Goal: Transaction & Acquisition: Purchase product/service

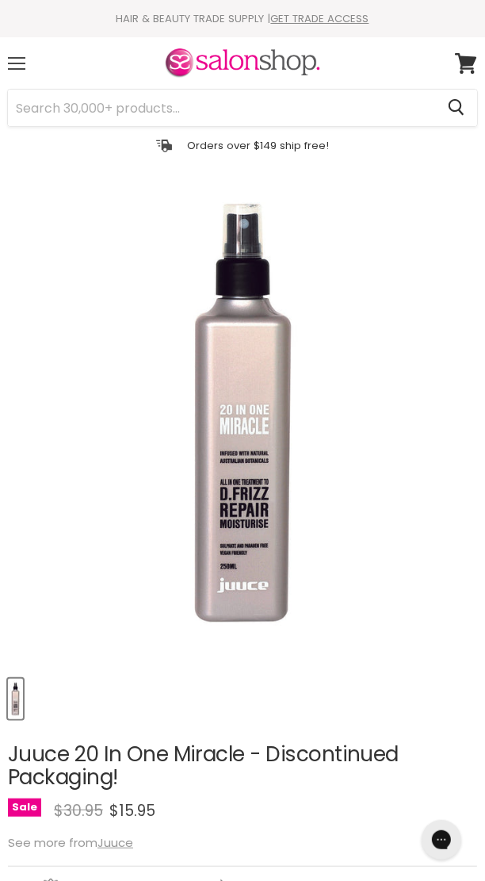
click at [16, 63] on span at bounding box center [16, 64] width 17 height 2
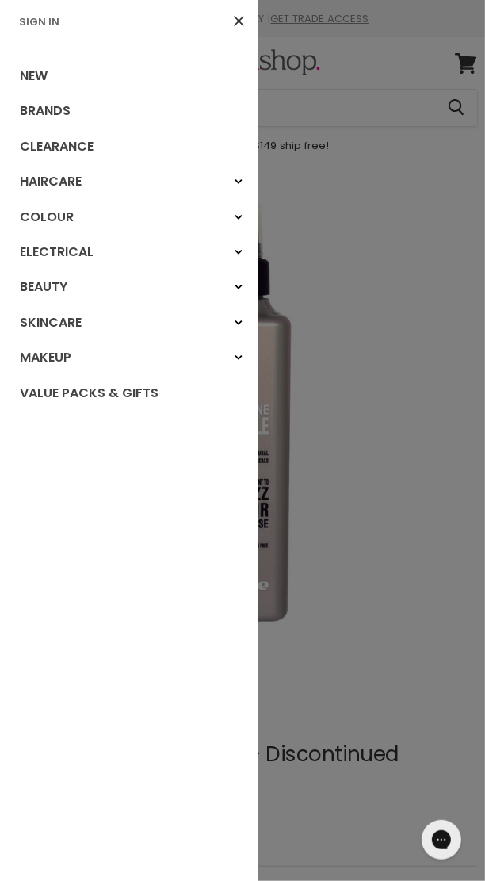
click at [397, 496] on div at bounding box center [242, 440] width 485 height 881
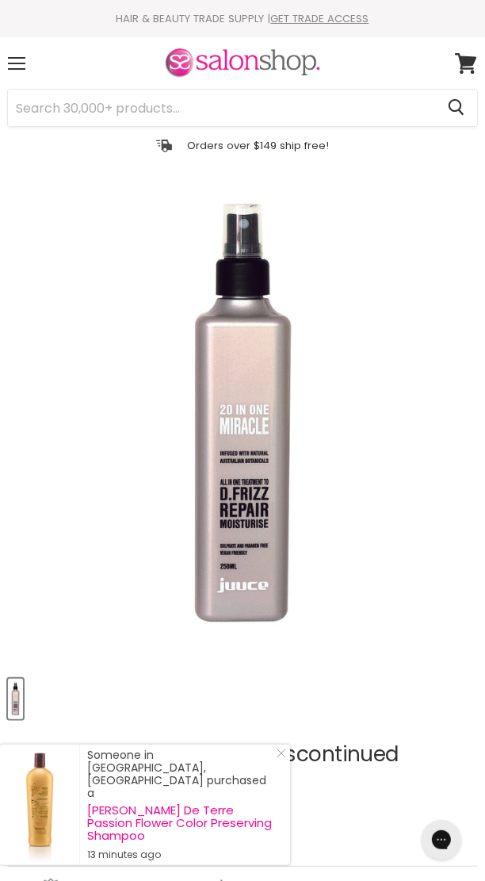
click at [289, 61] on img at bounding box center [242, 63] width 159 height 33
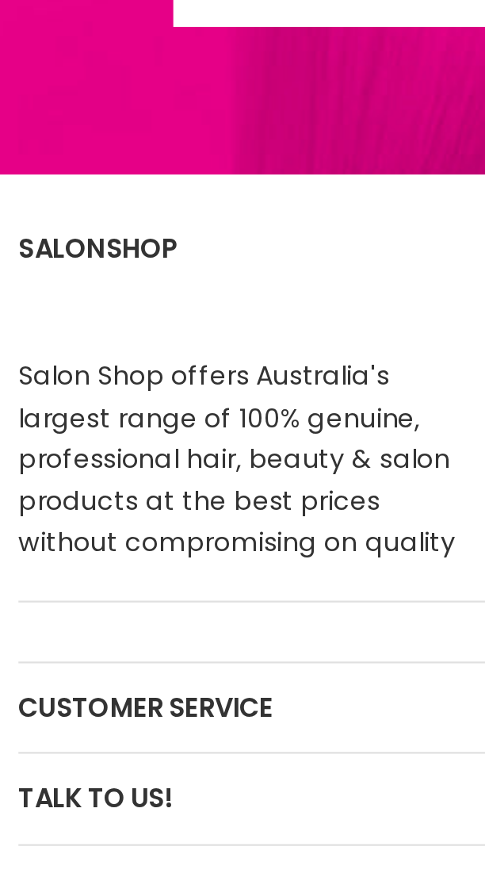
scroll to position [2425, 0]
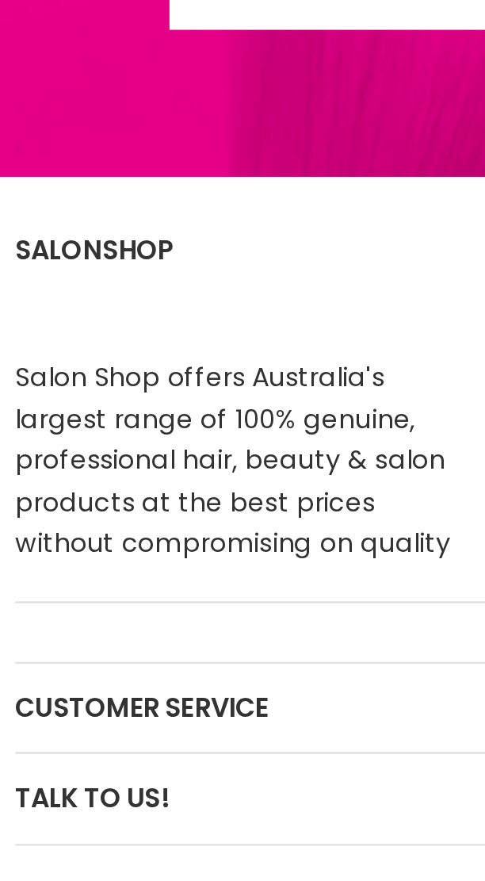
click at [103, 653] on h2 "Customer Service" at bounding box center [243, 655] width 470 height 38
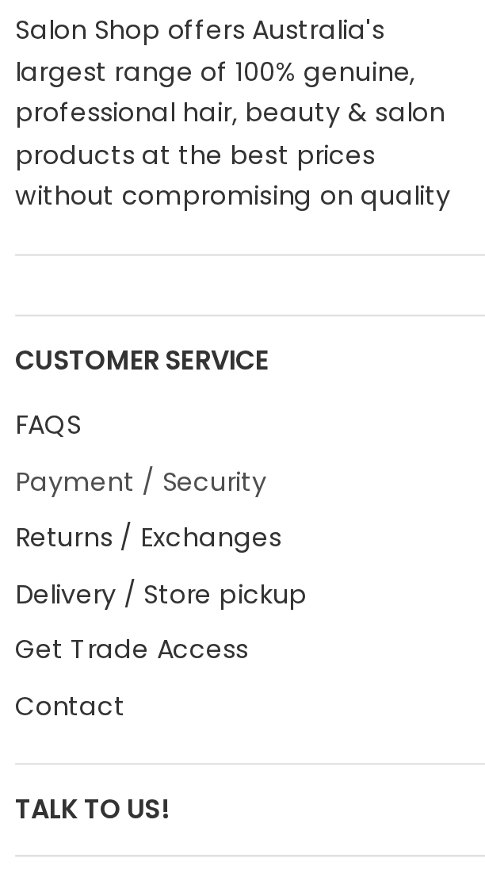
click at [103, 707] on link "Payment / Security" at bounding box center [62, 708] width 109 height 16
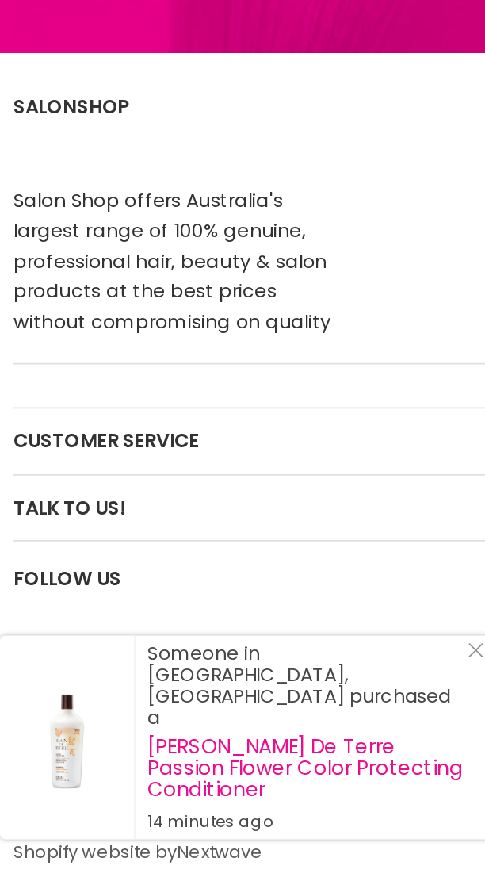
scroll to position [1211, 0]
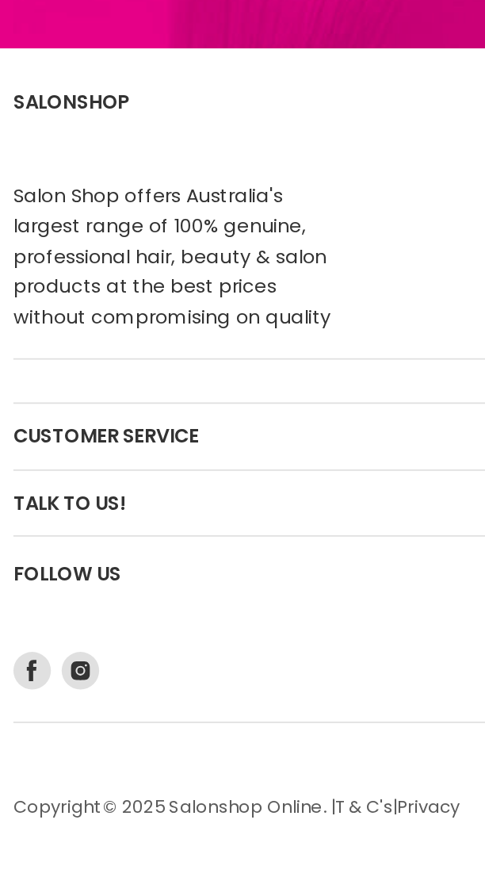
click at [148, 880] on link "Nextwave" at bounding box center [130, 895] width 51 height 15
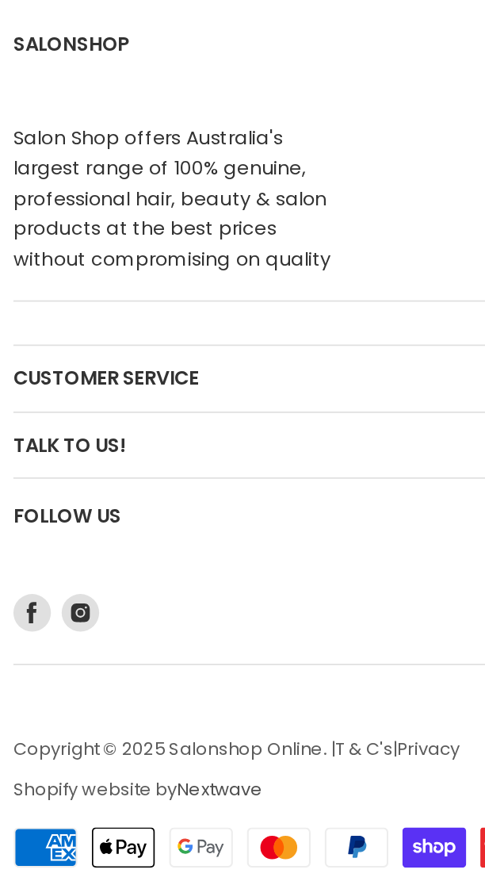
scroll to position [1296, 0]
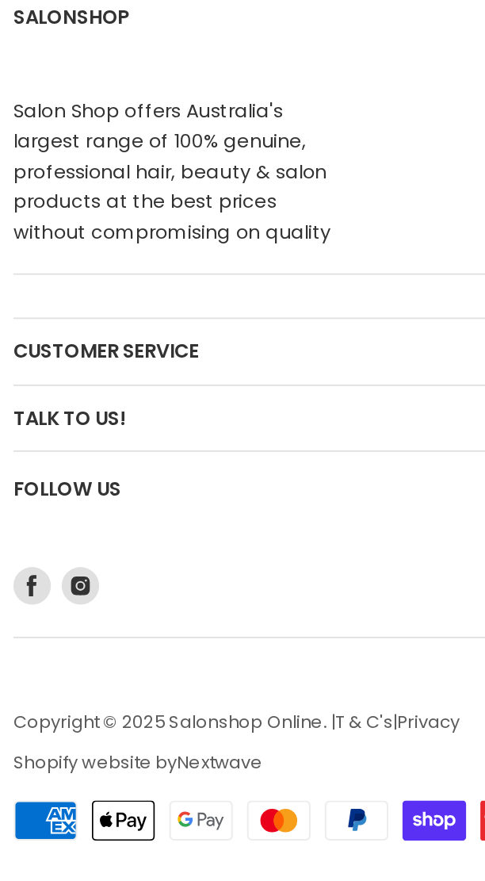
click at [153, 791] on p "Copyright © 2025 Salonshop Online. | T & C's | Privacy Shopify website by Nextw…" at bounding box center [243, 800] width 470 height 36
click at [72, 792] on p "Copyright © 2025 Salonshop Online. | T & C's | Privacy Shopify website by Nextw…" at bounding box center [243, 800] width 470 height 36
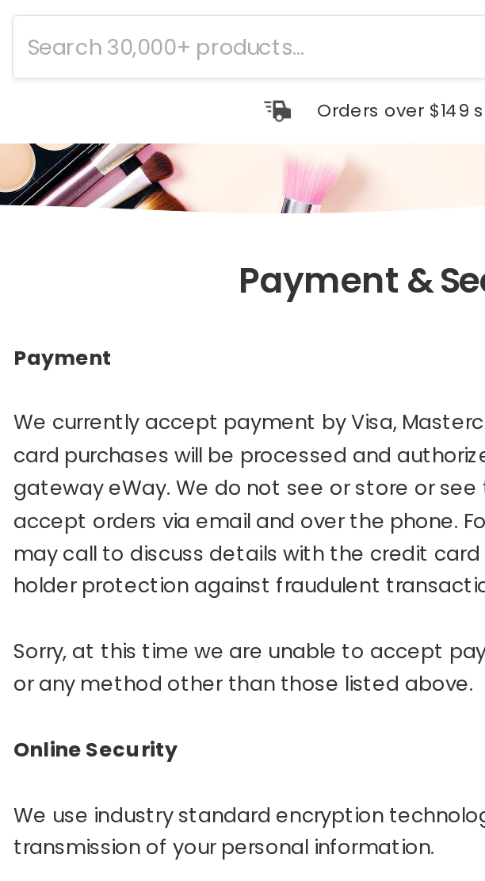
scroll to position [0, 0]
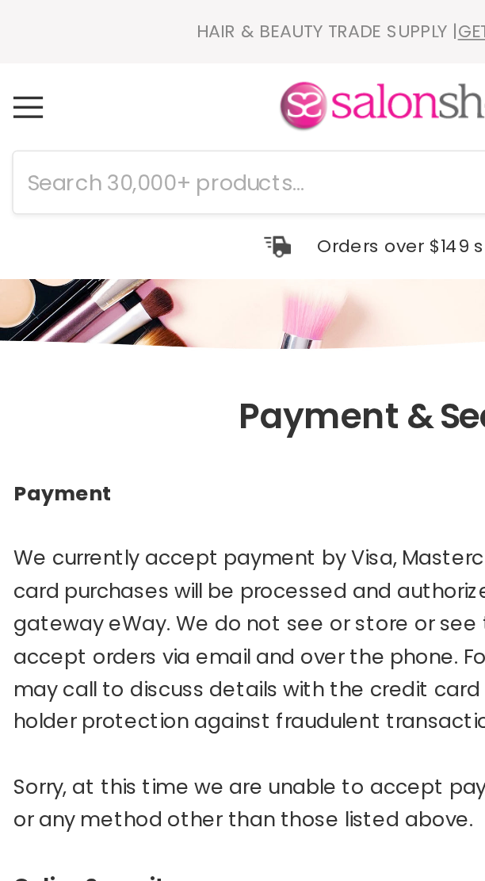
click at [251, 67] on img at bounding box center [242, 63] width 159 height 33
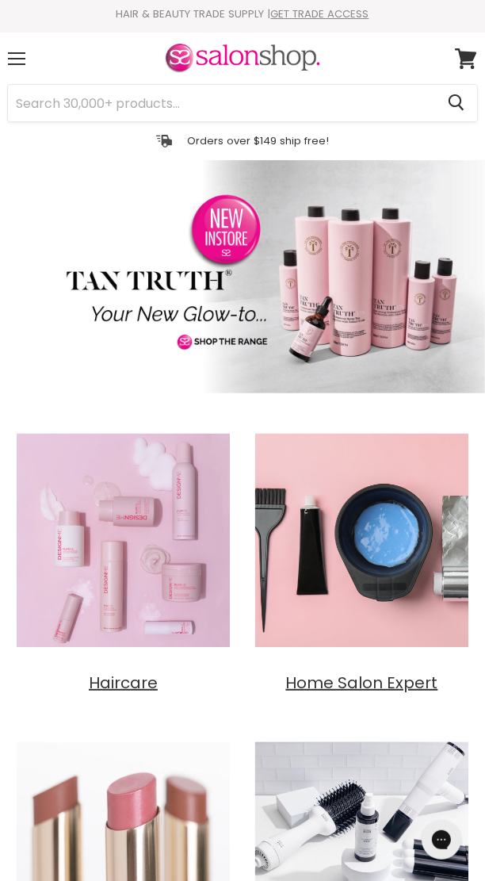
scroll to position [8, 0]
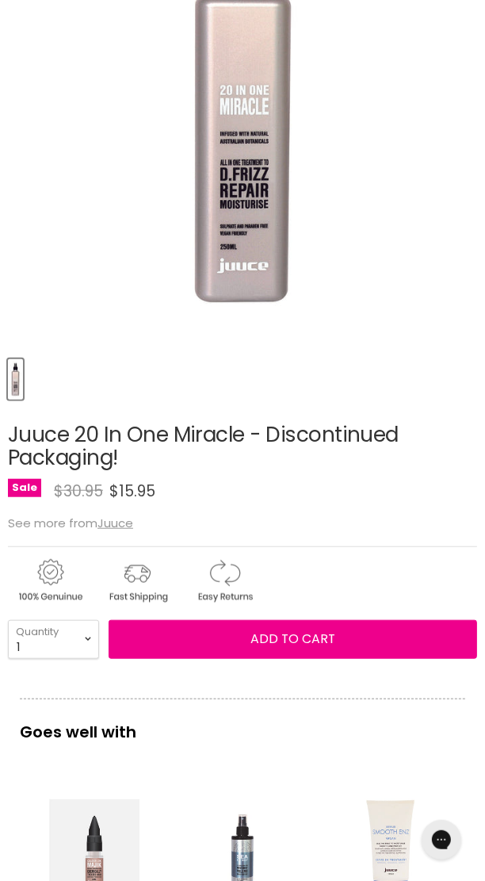
scroll to position [319, 0]
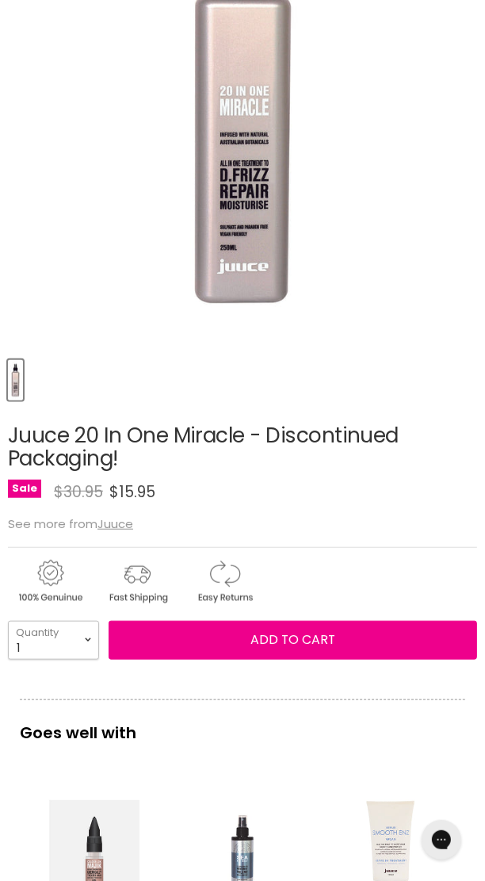
click at [95, 650] on select "1 2 3 4 5 6 7 8 9 10+" at bounding box center [53, 640] width 91 height 39
select select "2"
click at [8, 621] on select "1 2 3 4 5 6 7 8 9 10+" at bounding box center [53, 640] width 91 height 39
type input "2"
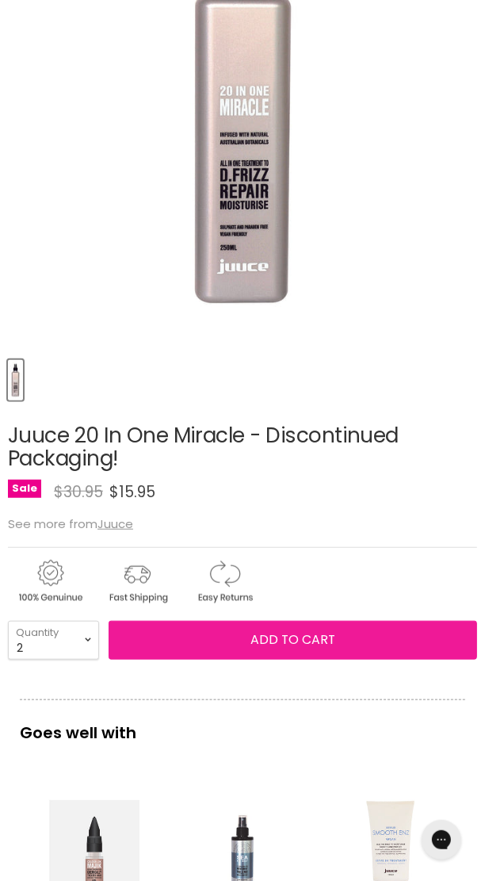
click at [382, 639] on button "Add to cart" at bounding box center [293, 640] width 369 height 38
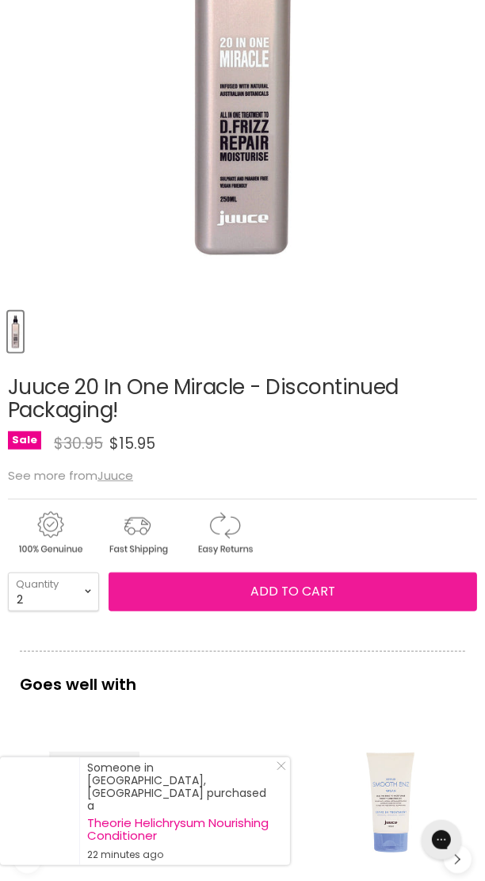
scroll to position [369, 0]
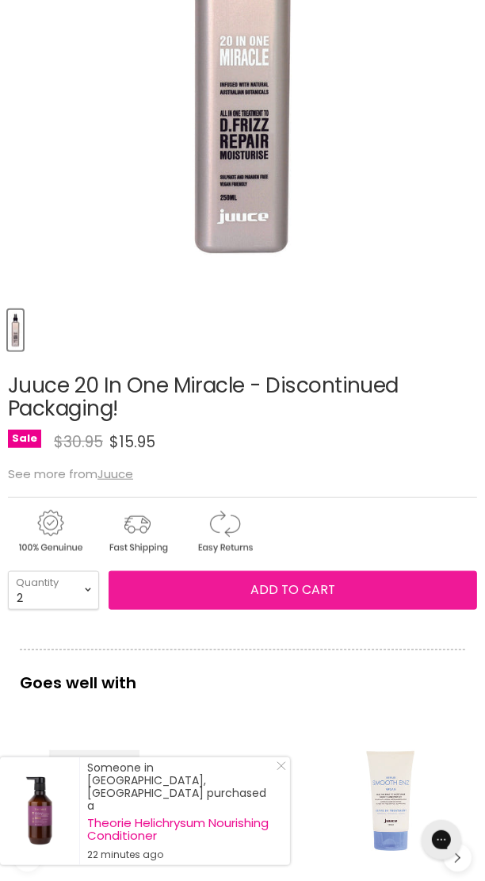
click at [330, 593] on span "Add to cart" at bounding box center [293, 590] width 85 height 18
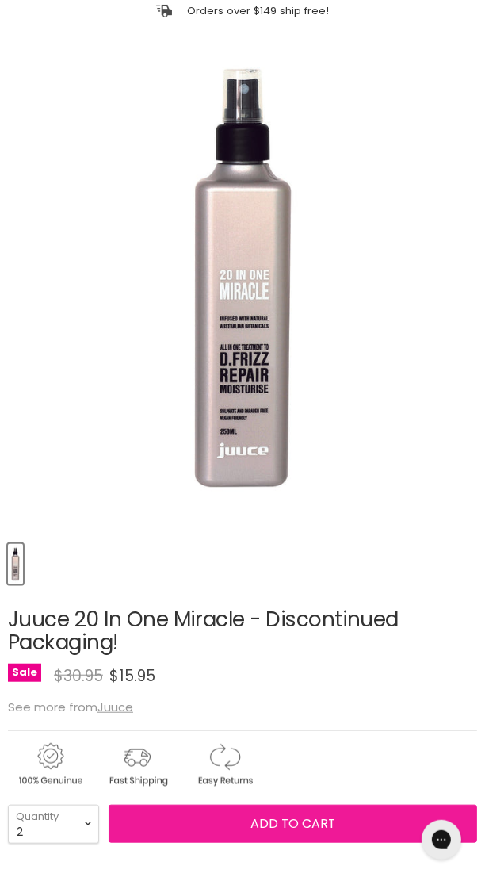
scroll to position [0, 0]
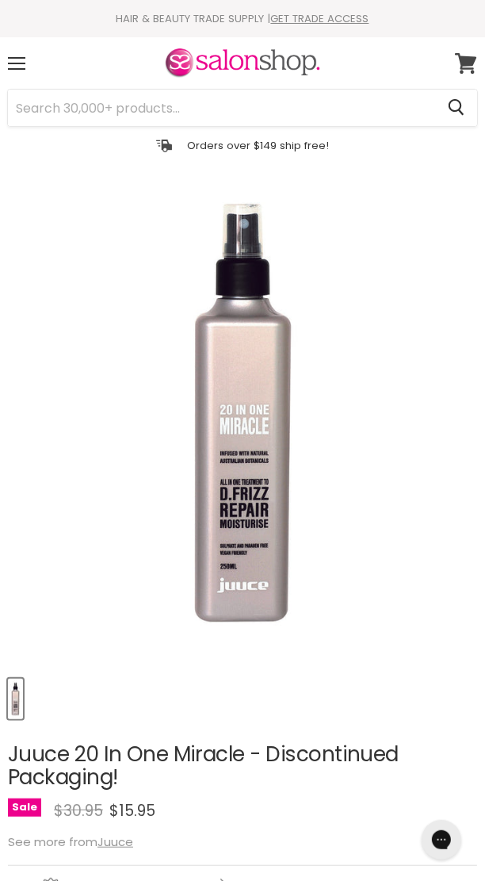
click at [468, 57] on span at bounding box center [476, 53] width 17 height 17
click at [19, 63] on span at bounding box center [16, 64] width 17 height 2
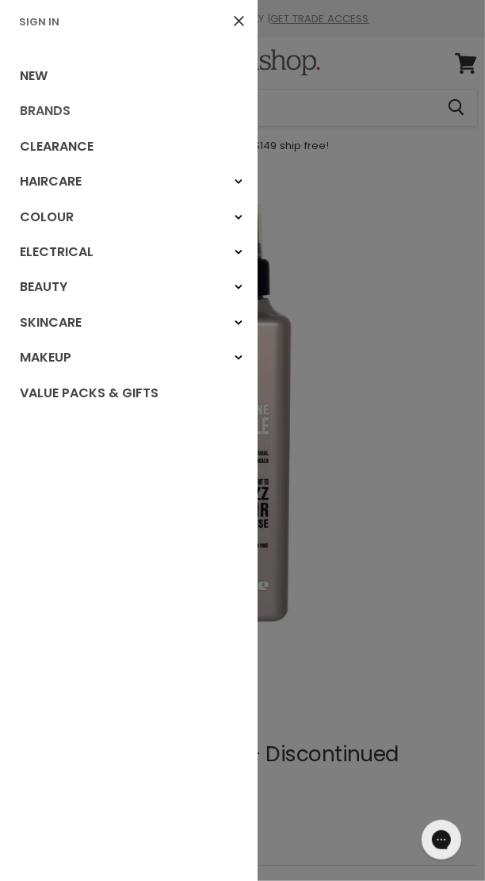
click at [83, 109] on link "Brands" at bounding box center [129, 111] width 258 height 35
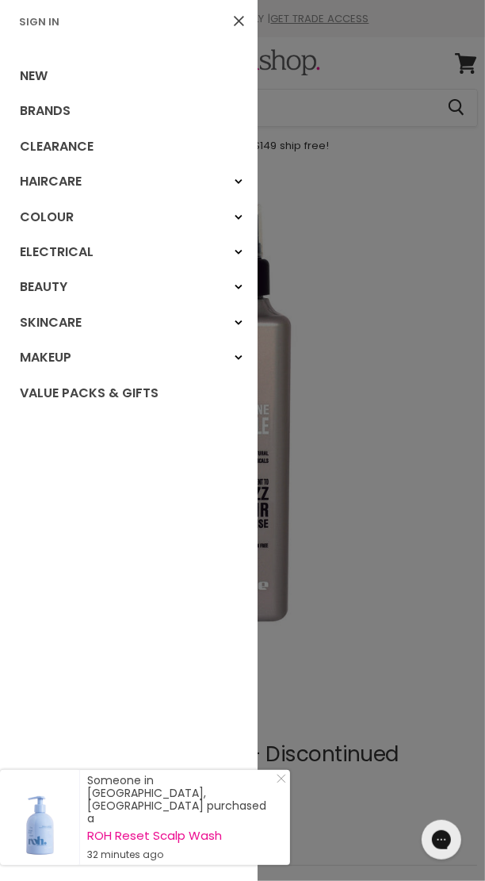
click at [226, 21] on link "Close" at bounding box center [239, 21] width 26 height 26
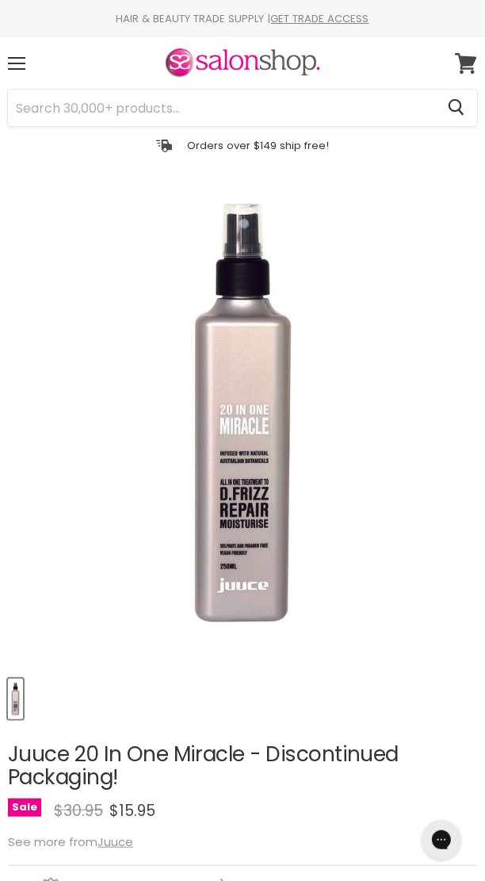
click at [466, 61] on icon at bounding box center [465, 63] width 21 height 21
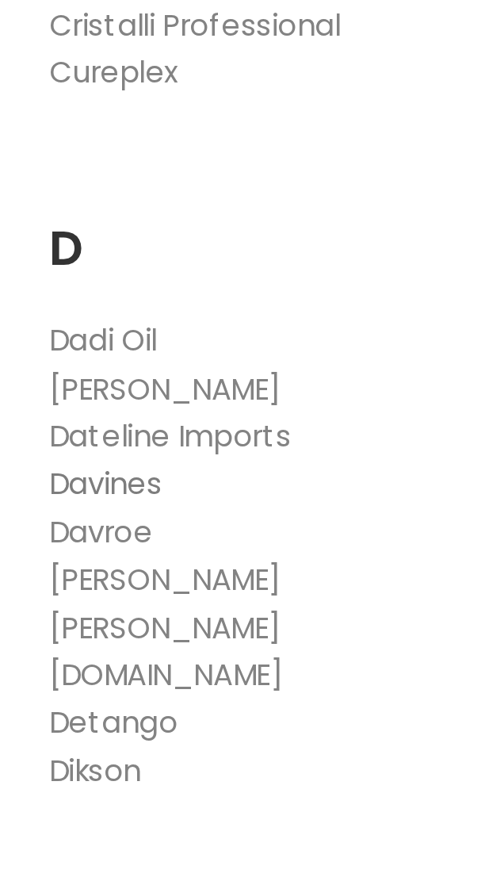
click at [63, 561] on link "Davines" at bounding box center [43, 559] width 46 height 17
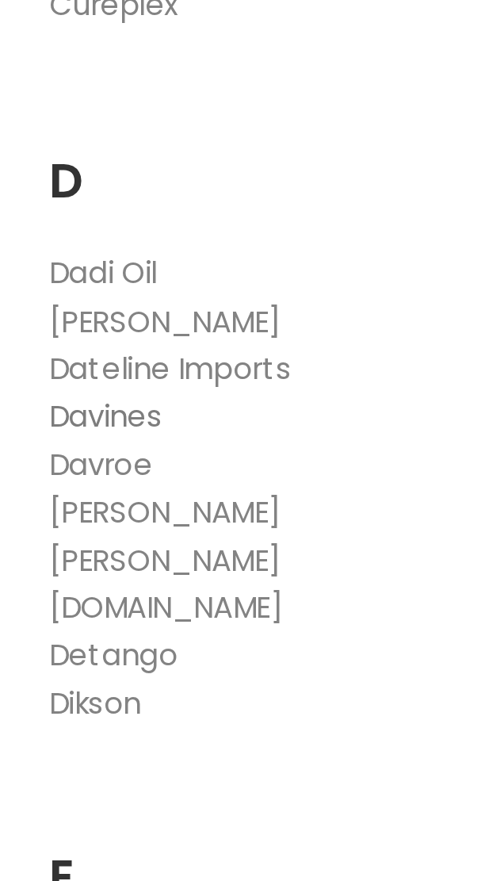
scroll to position [1486, 0]
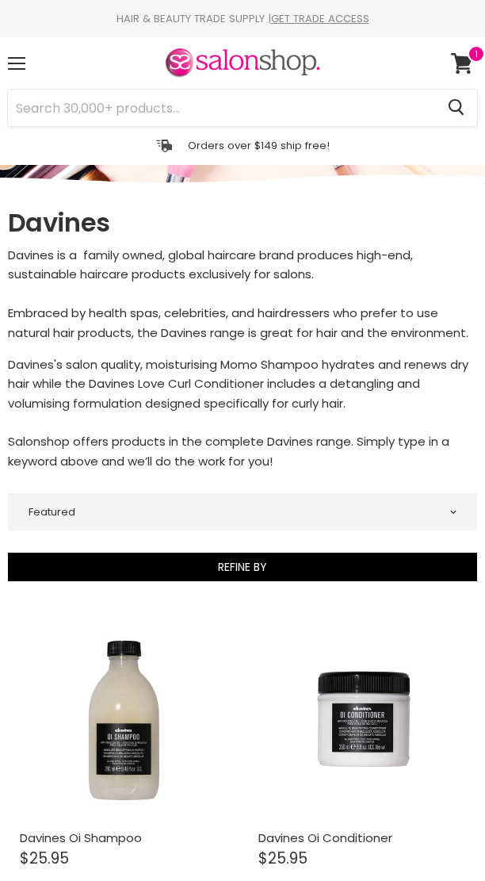
select select "manual"
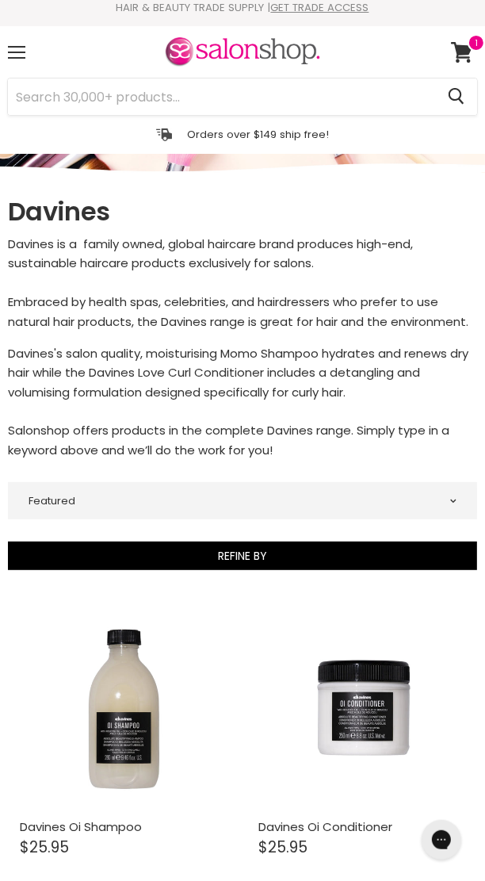
scroll to position [8, 0]
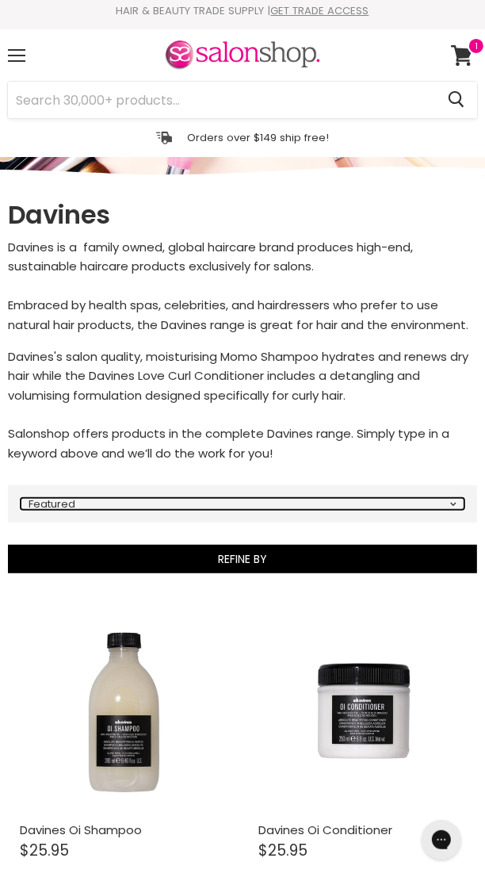
click at [456, 508] on select "Best selling Featured Price, low to high Price, high to low Alphabetically, A-Z…" at bounding box center [243, 504] width 444 height 12
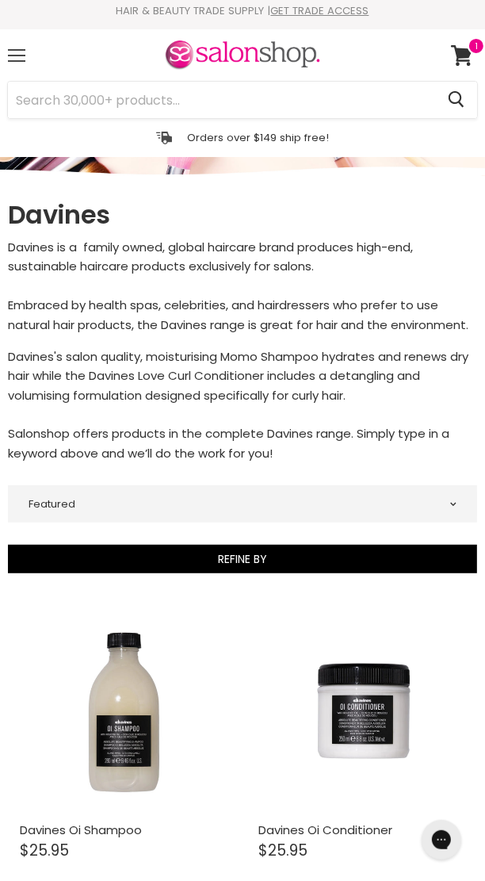
click at [29, 59] on div "Menu" at bounding box center [16, 55] width 33 height 36
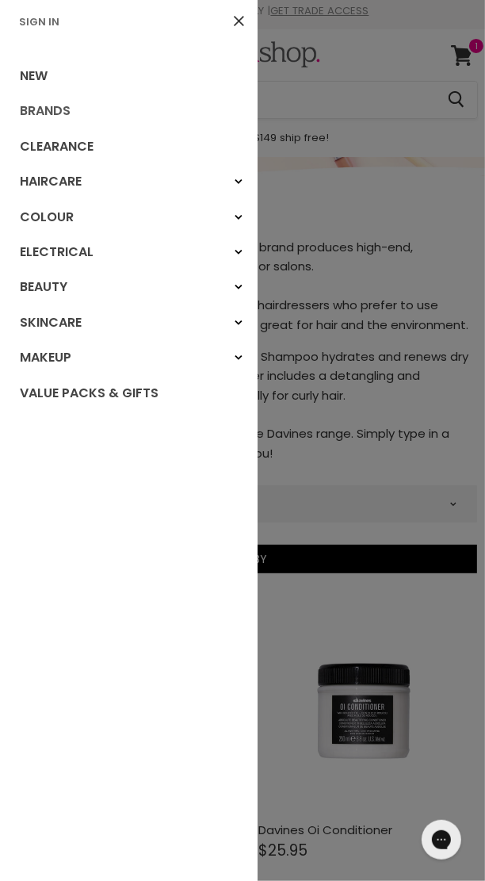
click at [80, 113] on link "Brands" at bounding box center [129, 111] width 258 height 35
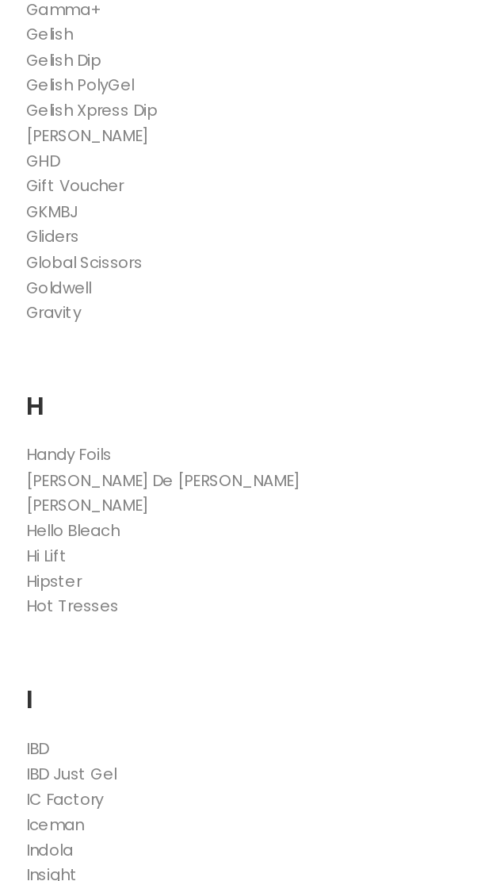
scroll to position [2698, 0]
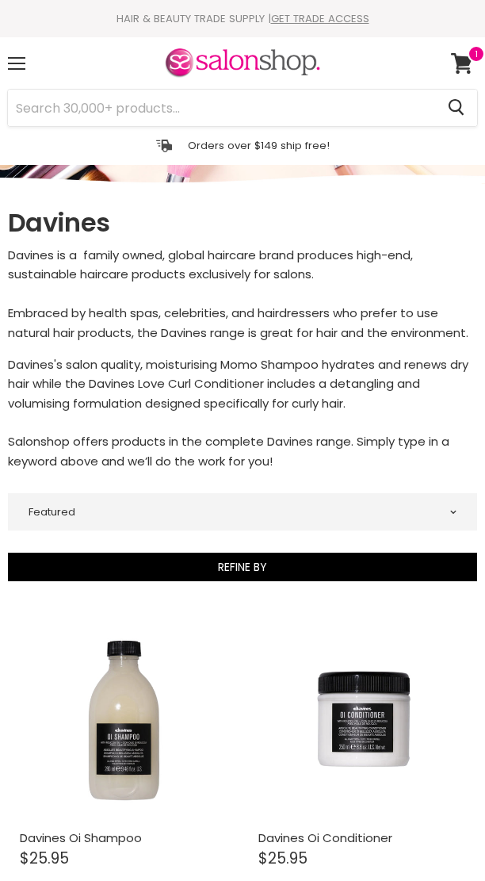
select select "manual"
